Goal: Information Seeking & Learning: Learn about a topic

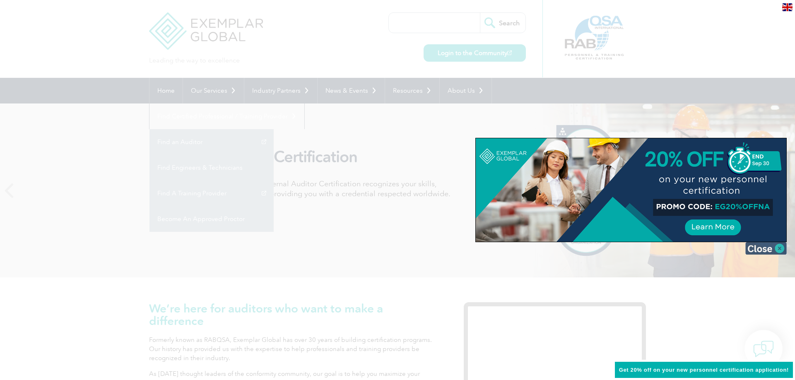
click at [776, 252] on img at bounding box center [765, 248] width 41 height 12
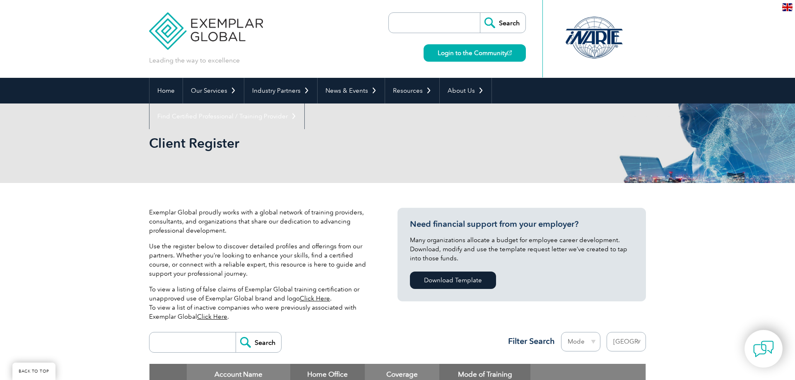
select select "[GEOGRAPHIC_DATA]"
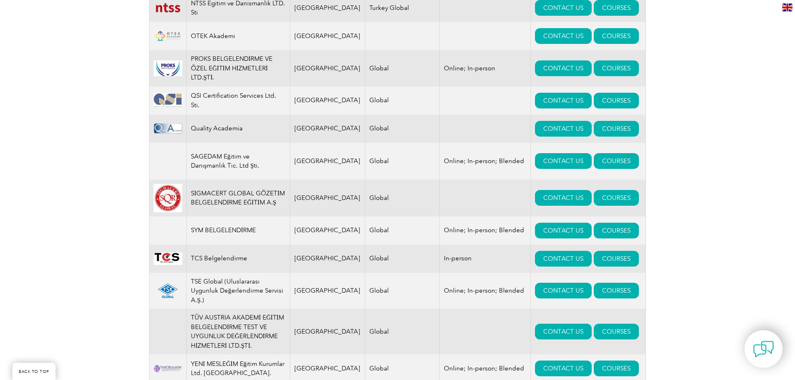
scroll to position [1014, 0]
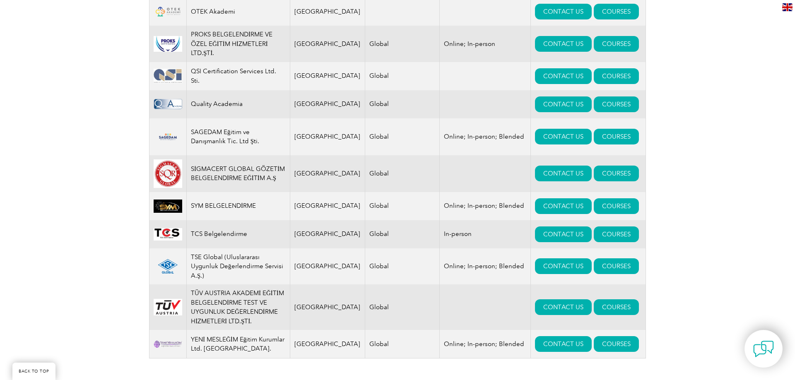
click at [213, 278] on td "TSE Global (Uluslararası Uygunluk Değerlendirme Servisi A.Ş.)" at bounding box center [239, 266] width 104 height 36
click at [180, 275] on img at bounding box center [168, 267] width 29 height 16
click at [182, 269] on img at bounding box center [168, 267] width 29 height 16
drag, startPoint x: 246, startPoint y: 260, endPoint x: 259, endPoint y: 260, distance: 12.8
click at [257, 260] on td "TSE Global (Uluslararası Uygunluk Değerlendirme Servisi A.Ş.)" at bounding box center [239, 266] width 104 height 36
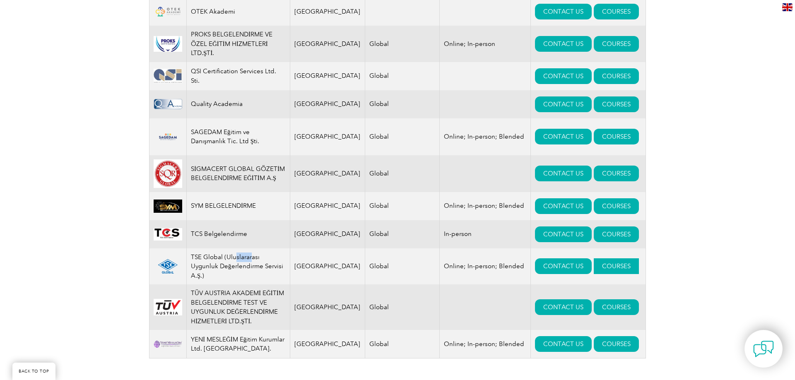
click at [595, 272] on link "COURSES" at bounding box center [616, 266] width 45 height 16
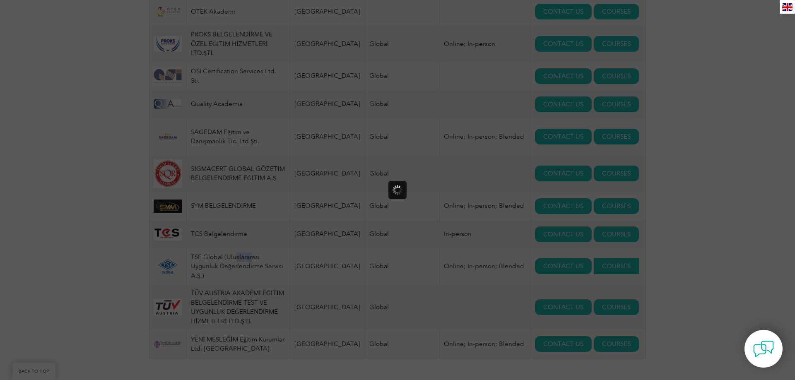
scroll to position [0, 0]
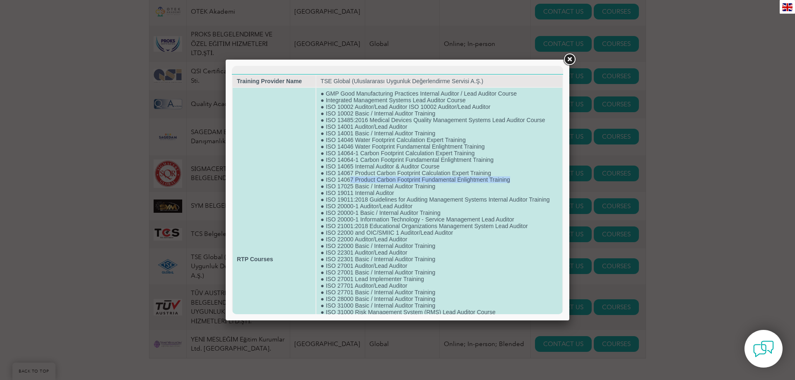
drag, startPoint x: 350, startPoint y: 186, endPoint x: 511, endPoint y: 185, distance: 161.1
click at [511, 185] on td "● GMP Good Manufacturing Practices Internal Auditor / Lead Auditor Course ● Int…" at bounding box center [439, 259] width 246 height 343
click at [508, 185] on td "● GMP Good Manufacturing Practices Internal Auditor / Lead Auditor Course ● Int…" at bounding box center [439, 259] width 246 height 343
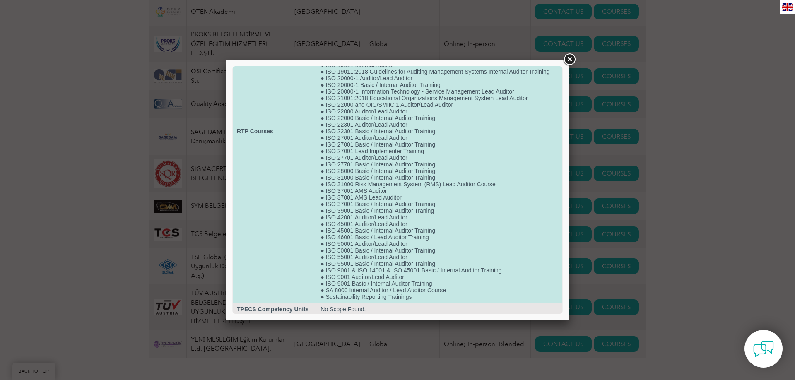
scroll to position [152, 0]
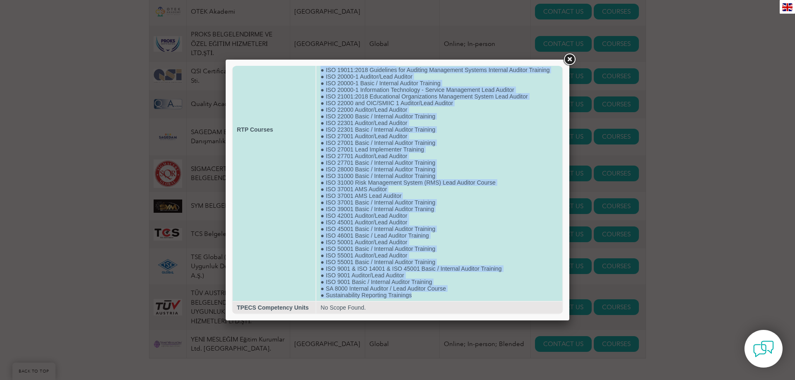
drag, startPoint x: 415, startPoint y: 296, endPoint x: 338, endPoint y: 243, distance: 93.3
click at [316, 286] on tr "RTP Courses ● GMP Good Manufacturing Practices Internal Auditor / Lead Auditor …" at bounding box center [398, 129] width 330 height 343
click at [439, 133] on td "● GMP Good Manufacturing Practices Internal Auditor / Lead Auditor Course ● Int…" at bounding box center [439, 129] width 246 height 343
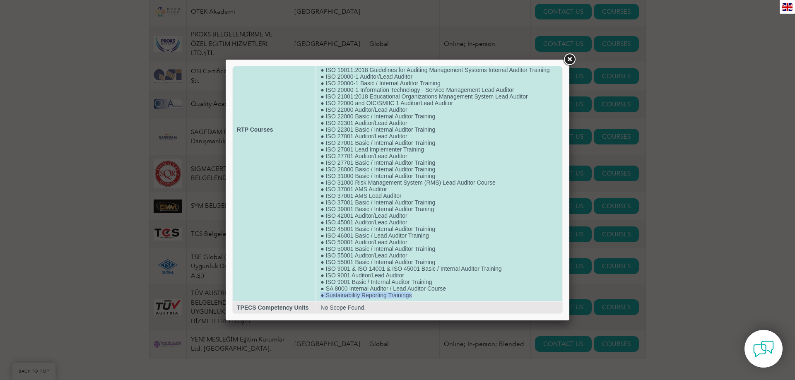
drag, startPoint x: 412, startPoint y: 296, endPoint x: 320, endPoint y: 296, distance: 92.3
click at [320, 296] on td "● GMP Good Manufacturing Practices Internal Auditor / Lead Auditor Course ● Int…" at bounding box center [439, 129] width 246 height 343
click at [411, 142] on td "● GMP Good Manufacturing Practices Internal Auditor / Lead Auditor Course ● Int…" at bounding box center [439, 129] width 246 height 343
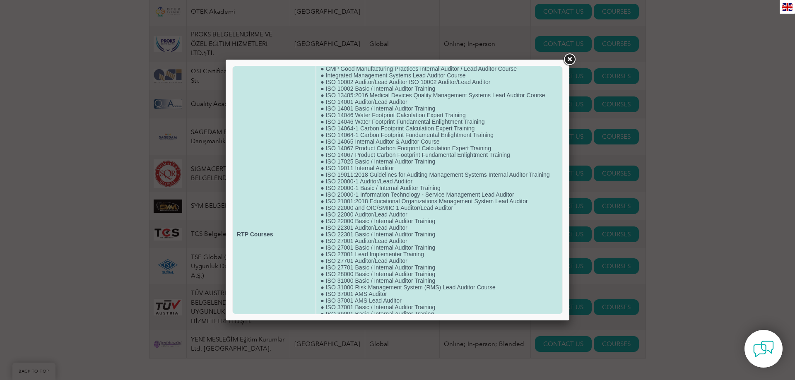
scroll to position [0, 0]
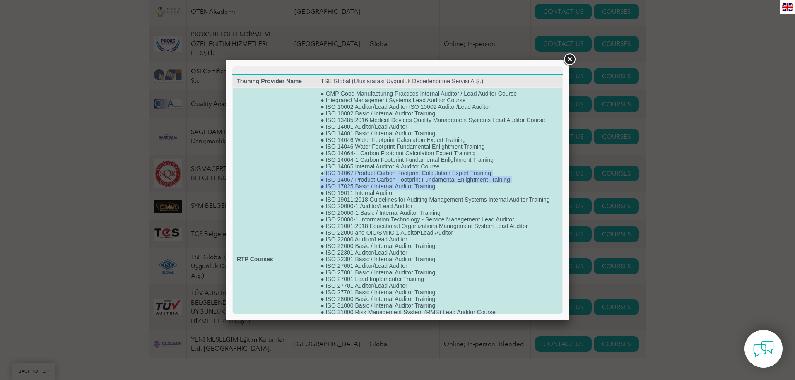
drag, startPoint x: 324, startPoint y: 177, endPoint x: 520, endPoint y: 189, distance: 196.3
click at [520, 189] on td "● GMP Good Manufacturing Practices Internal Auditor / Lead Auditor Course ● Int…" at bounding box center [439, 259] width 246 height 343
click at [518, 188] on td "● GMP Good Manufacturing Practices Internal Auditor / Lead Auditor Course ● Int…" at bounding box center [439, 259] width 246 height 343
click at [354, 156] on td "● GMP Good Manufacturing Practices Internal Auditor / Lead Auditor Course ● Int…" at bounding box center [439, 259] width 246 height 343
click at [349, 152] on td "● GMP Good Manufacturing Practices Internal Auditor / Lead Auditor Course ● Int…" at bounding box center [439, 259] width 246 height 343
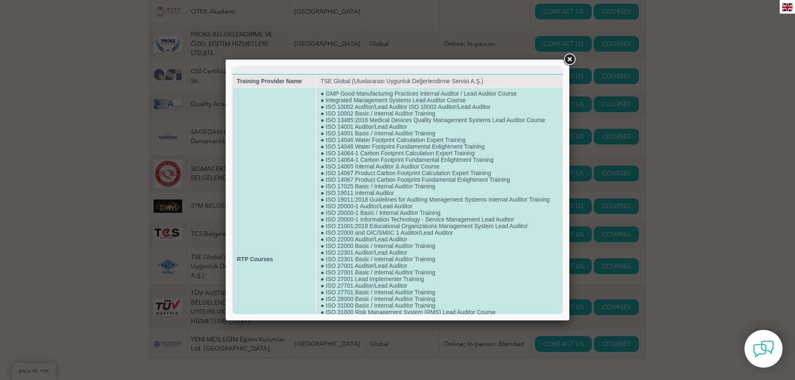
click at [327, 140] on td "● GMP Good Manufacturing Practices Internal Auditor / Lead Auditor Course ● Int…" at bounding box center [439, 259] width 246 height 343
click at [325, 144] on td "● GMP Good Manufacturing Practices Internal Auditor / Lead Auditor Course ● Int…" at bounding box center [439, 259] width 246 height 343
drag, startPoint x: 325, startPoint y: 144, endPoint x: 362, endPoint y: 153, distance: 38.0
click at [362, 153] on td "● GMP Good Manufacturing Practices Internal Auditor / Lead Auditor Course ● Int…" at bounding box center [439, 259] width 246 height 343
click at [355, 151] on td "● GMP Good Manufacturing Practices Internal Auditor / Lead Auditor Course ● Int…" at bounding box center [439, 259] width 246 height 343
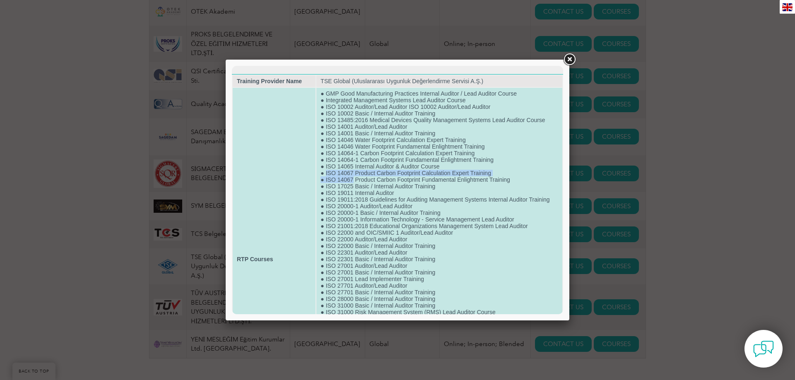
drag, startPoint x: 353, startPoint y: 185, endPoint x: 326, endPoint y: 177, distance: 28.0
click at [326, 177] on td "● GMP Good Manufacturing Practices Internal Auditor / Lead Auditor Course ● Int…" at bounding box center [439, 259] width 246 height 343
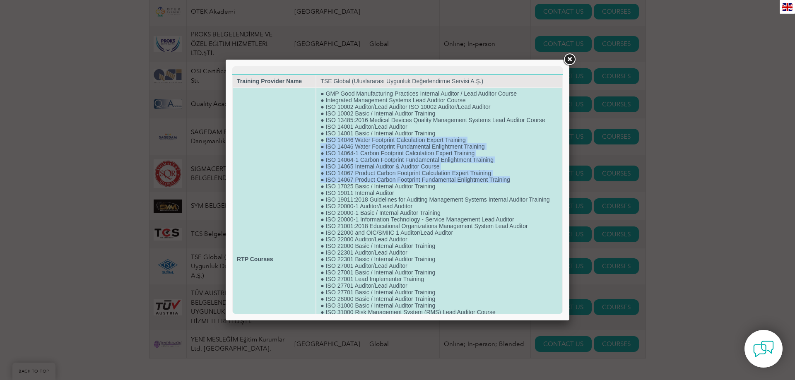
drag, startPoint x: 325, startPoint y: 143, endPoint x: 517, endPoint y: 184, distance: 196.1
click at [517, 184] on td "● GMP Good Manufacturing Practices Internal Auditor / Lead Auditor Course ● Int…" at bounding box center [439, 259] width 246 height 343
